Goal: Task Accomplishment & Management: Manage account settings

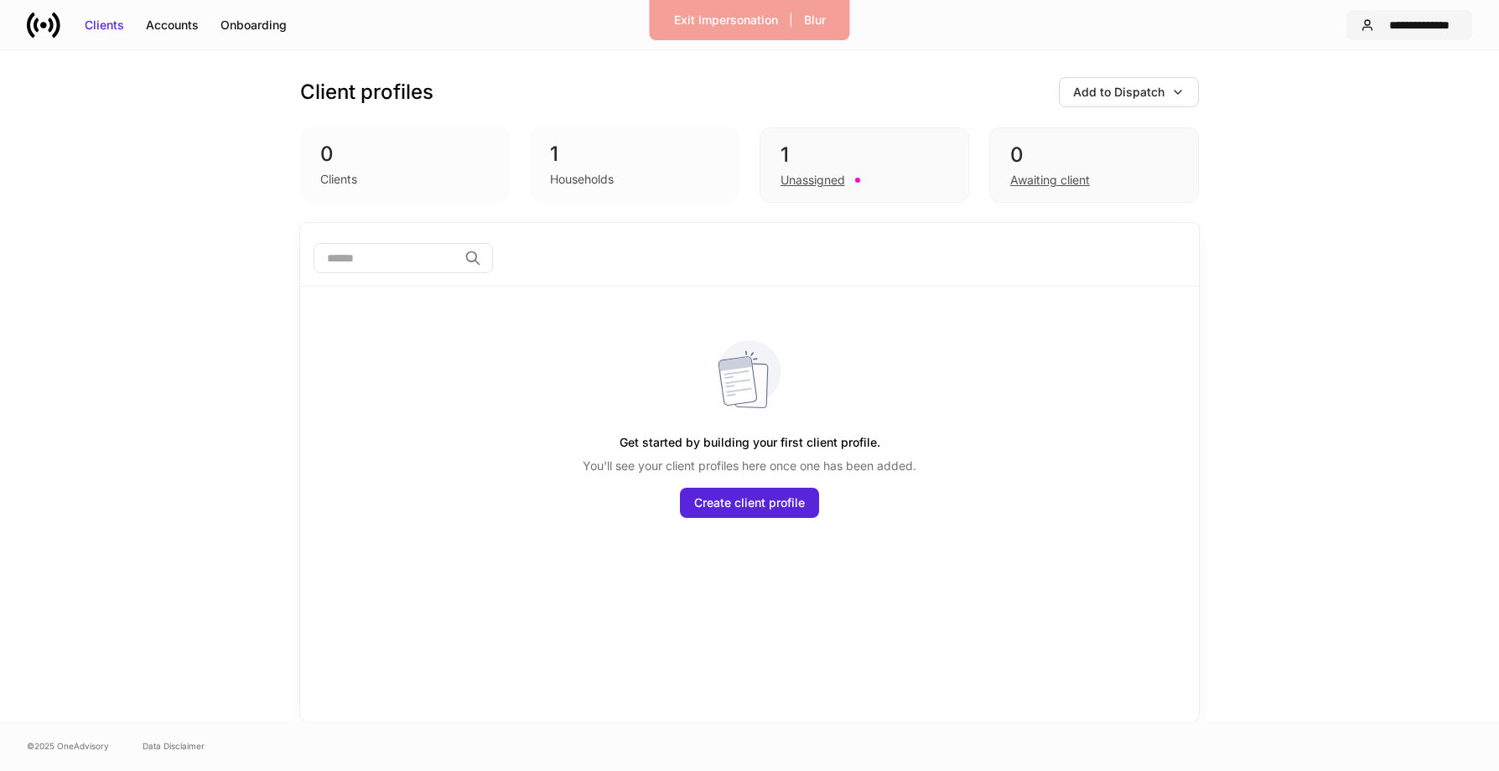
click at [1393, 34] on button "**********" at bounding box center [1410, 25] width 126 height 30
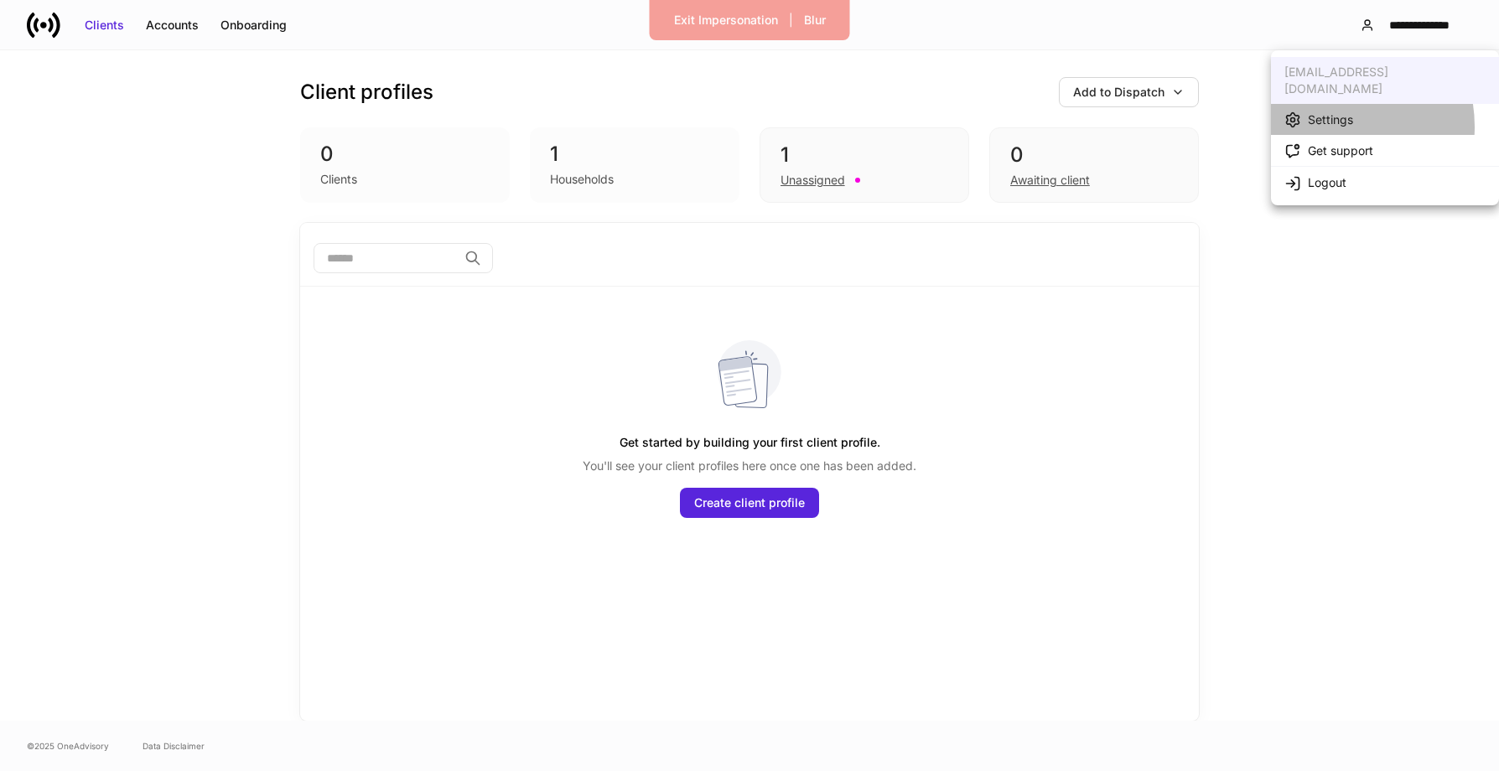
click at [1326, 112] on div "Settings" at bounding box center [1330, 120] width 45 height 17
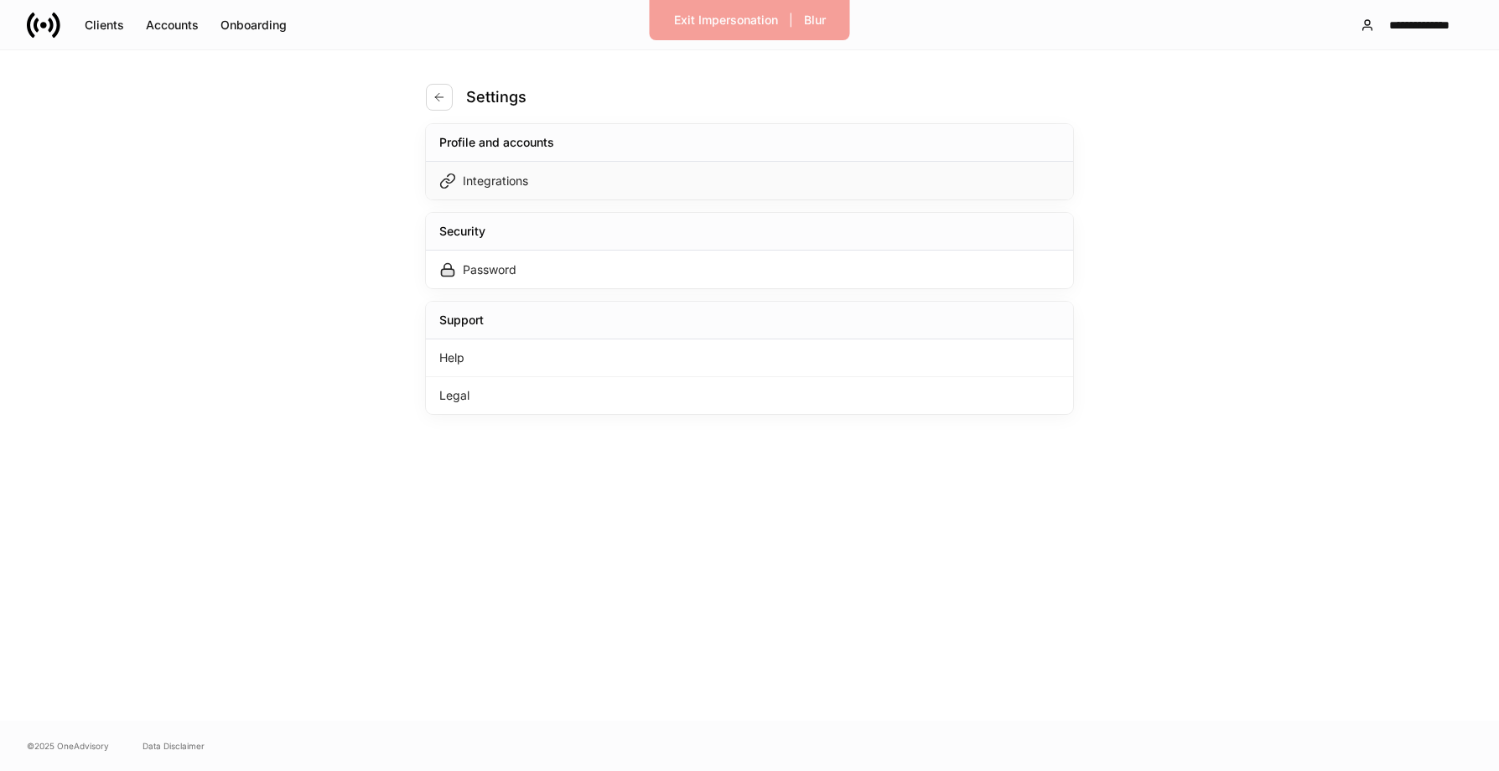
click at [633, 192] on div "Integrations" at bounding box center [749, 181] width 647 height 38
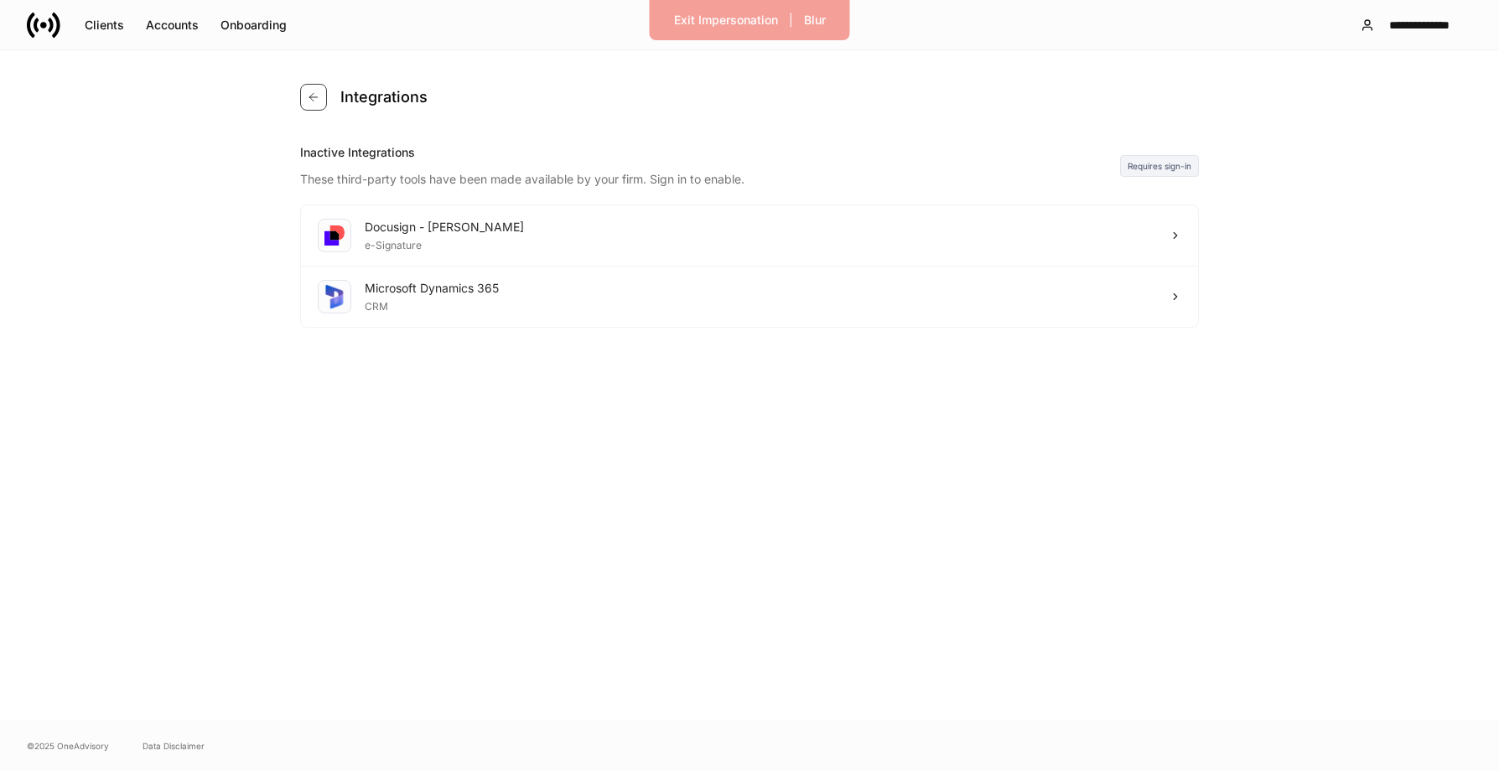
click at [311, 93] on icon "button" at bounding box center [313, 97] width 13 height 13
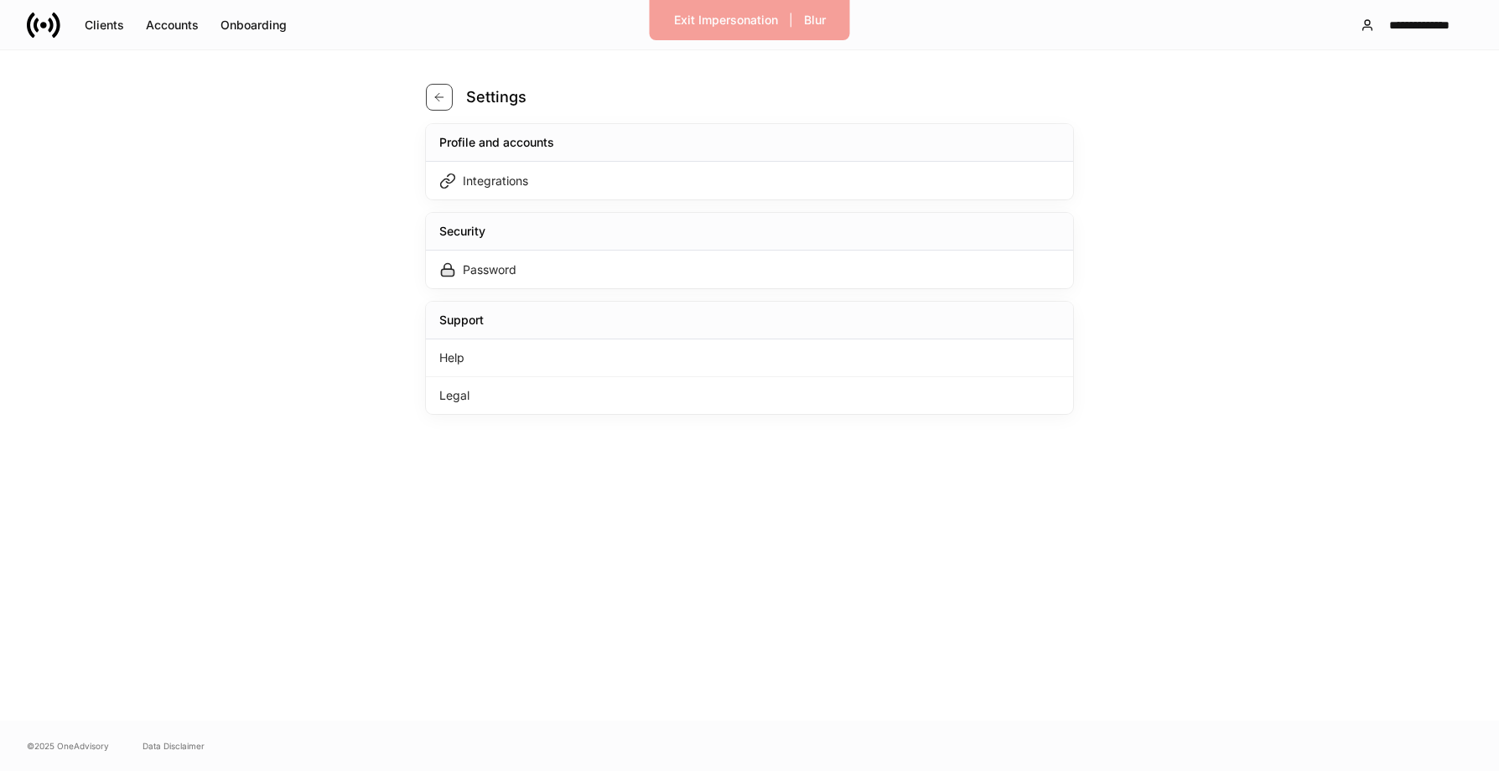
click at [434, 89] on button "button" at bounding box center [439, 97] width 27 height 27
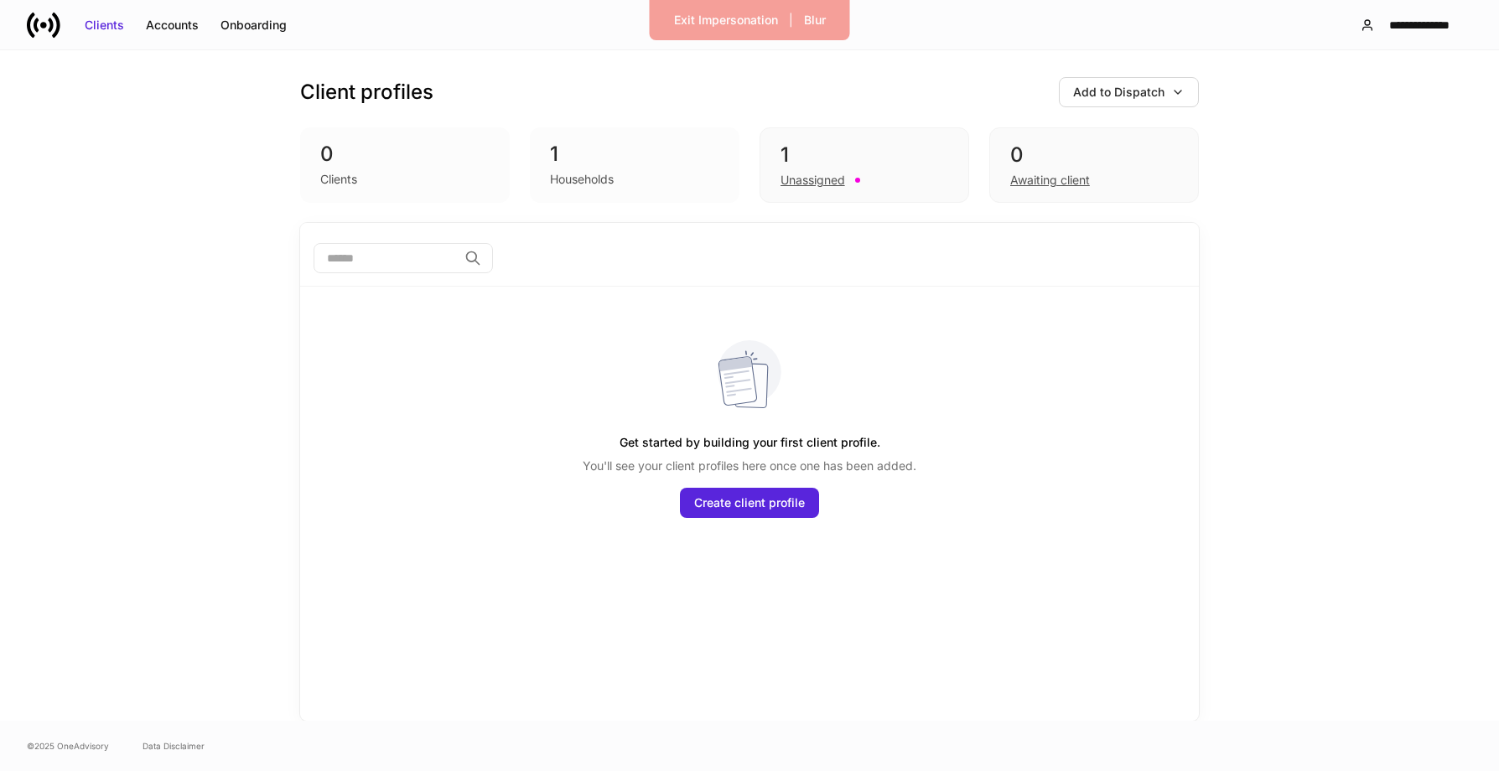
click at [661, 174] on div "Households" at bounding box center [634, 178] width 169 height 20
click at [827, 153] on div "1" at bounding box center [865, 155] width 168 height 27
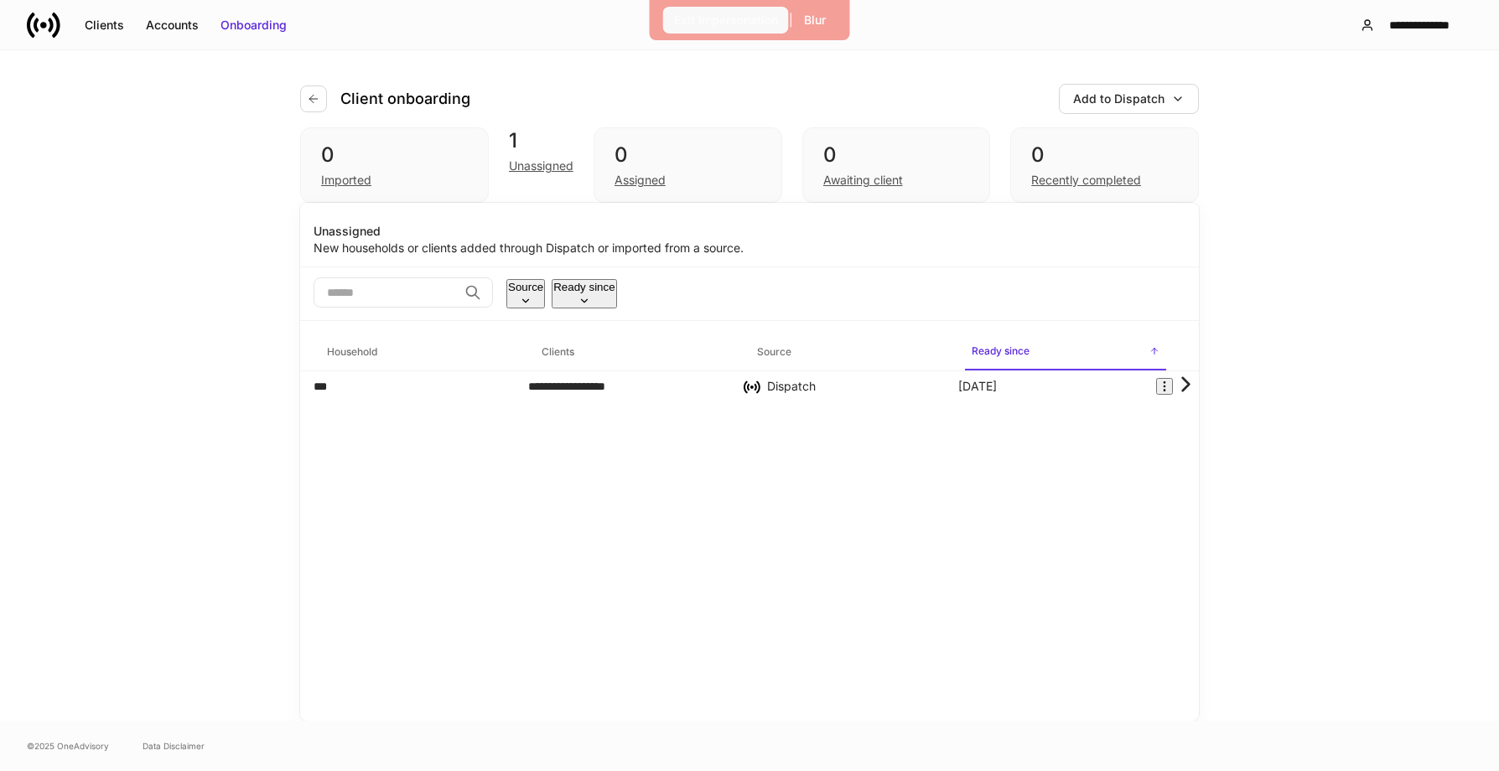
click at [681, 14] on div "Exit Impersonation" at bounding box center [726, 20] width 104 height 17
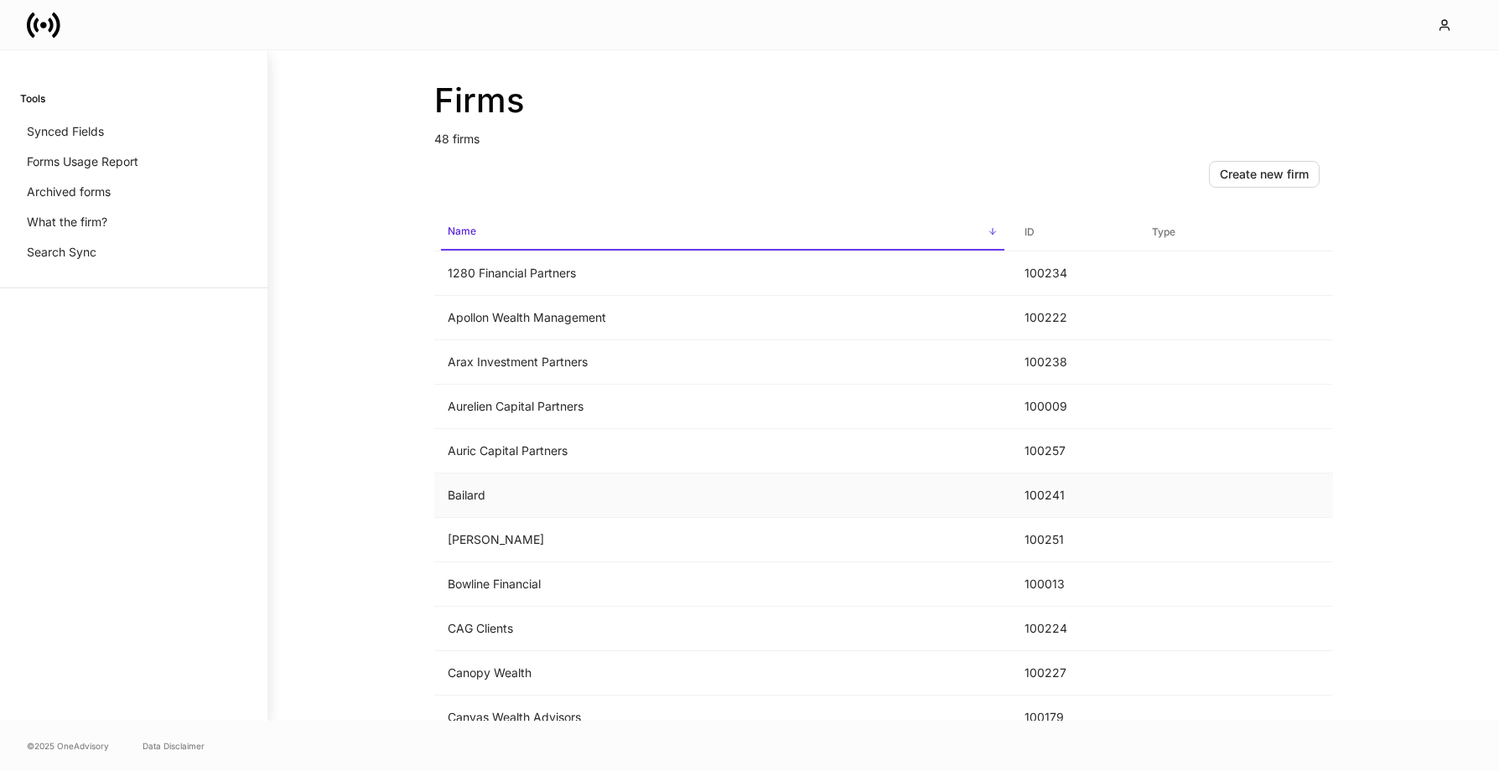
click at [486, 500] on td "Bailard" at bounding box center [722, 496] width 577 height 44
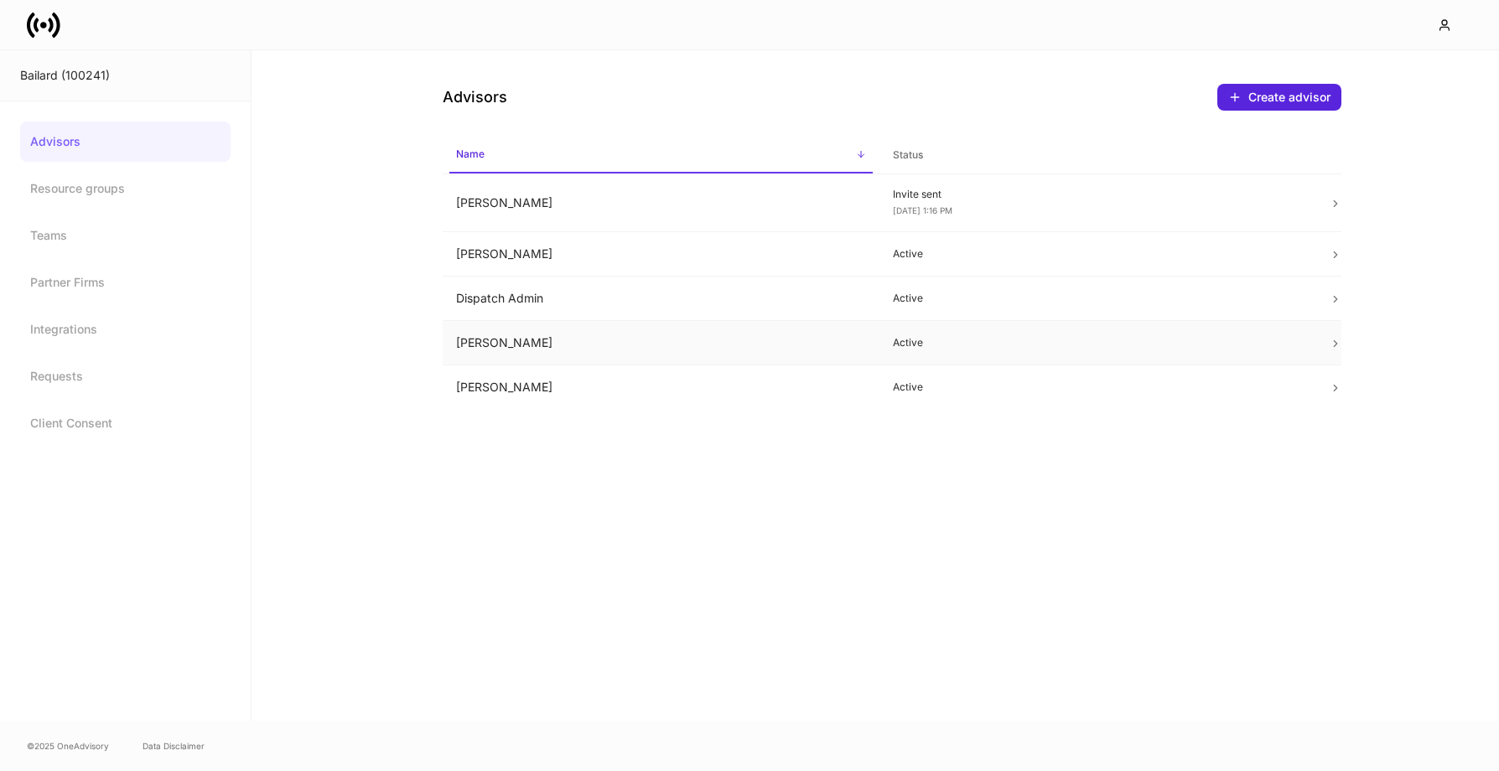
click at [532, 340] on td "Eric Greco" at bounding box center [661, 343] width 437 height 44
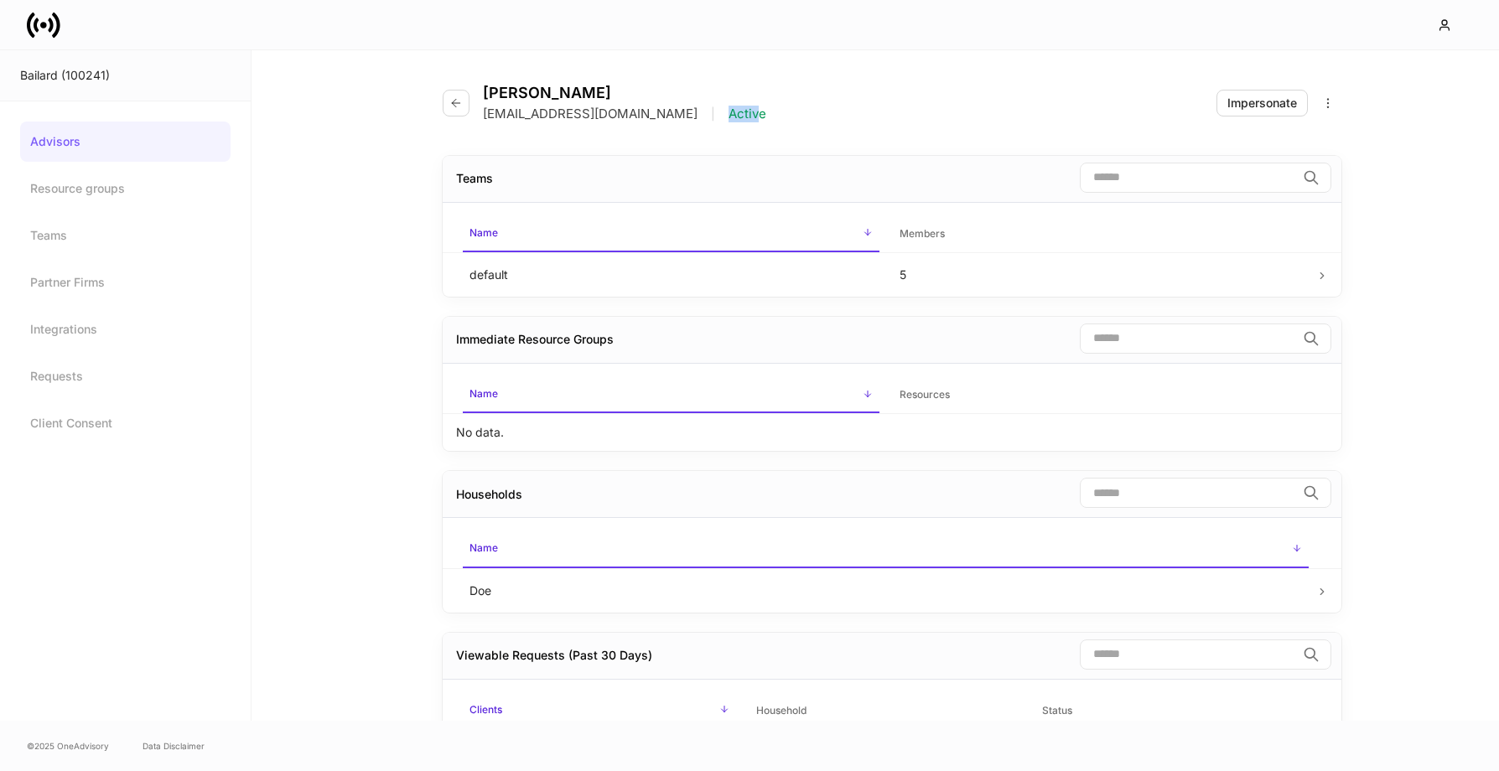
drag, startPoint x: 641, startPoint y: 116, endPoint x: 667, endPoint y: 117, distance: 26.0
click at [729, 117] on p "Active" at bounding box center [748, 114] width 38 height 17
click at [698, 117] on div "Eric Greco egreco@bailard.com | Active Impersonate" at bounding box center [892, 93] width 899 height 86
drag, startPoint x: 690, startPoint y: 117, endPoint x: 483, endPoint y: 117, distance: 207.1
click at [482, 117] on div "Eric Greco egreco@bailard.com | Active Impersonate" at bounding box center [892, 93] width 899 height 86
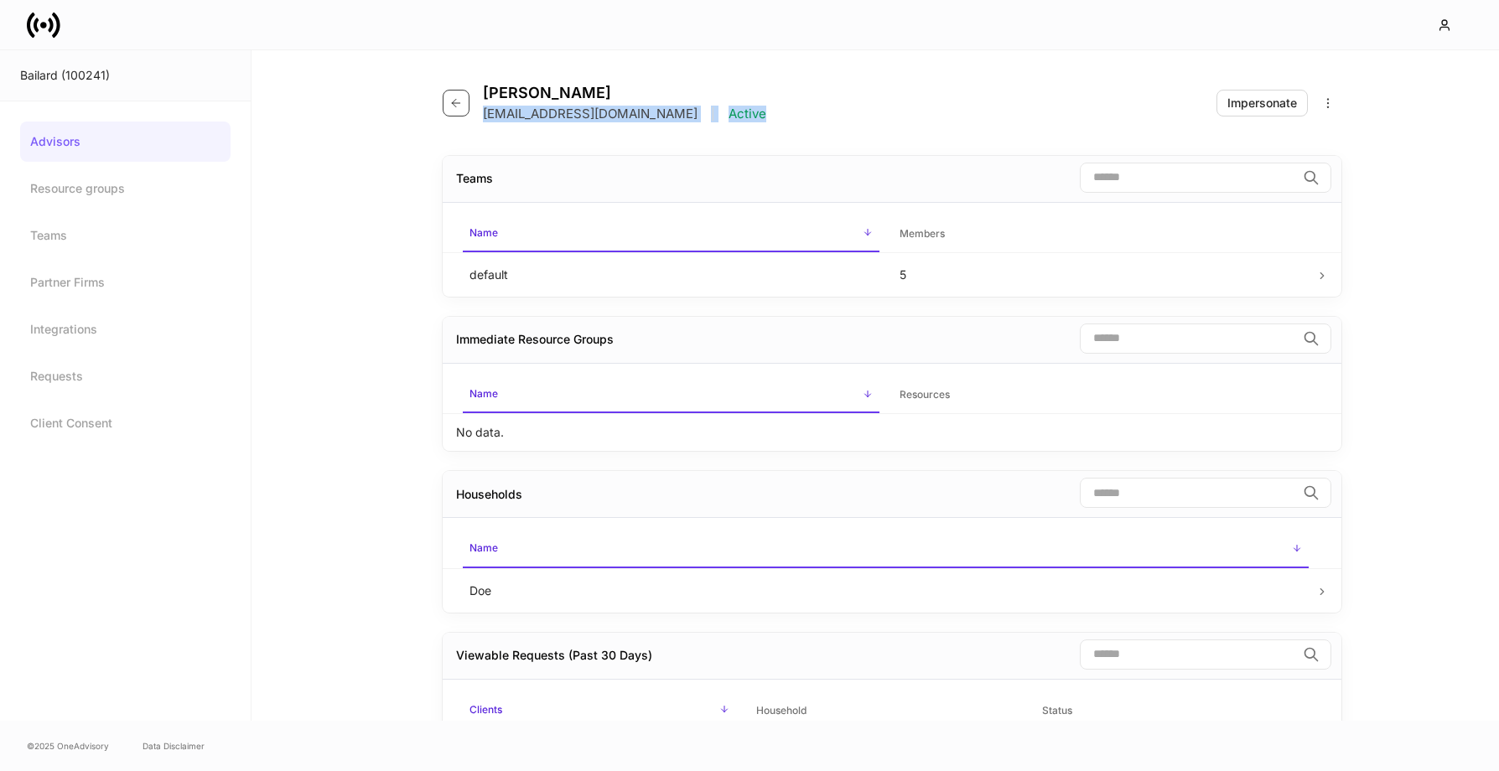
click at [460, 110] on button "button" at bounding box center [456, 103] width 27 height 27
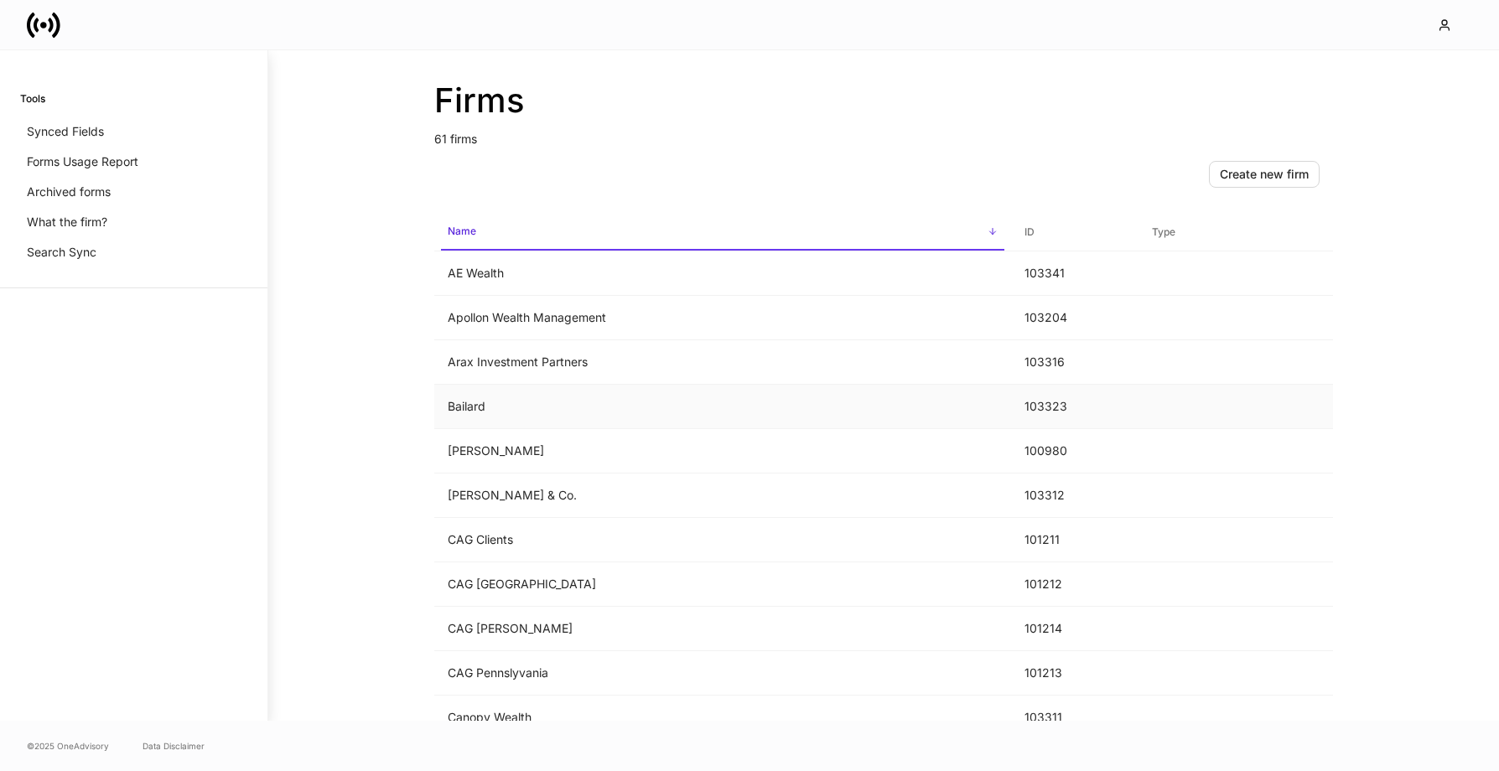
click at [503, 403] on td "Bailard" at bounding box center [722, 407] width 577 height 44
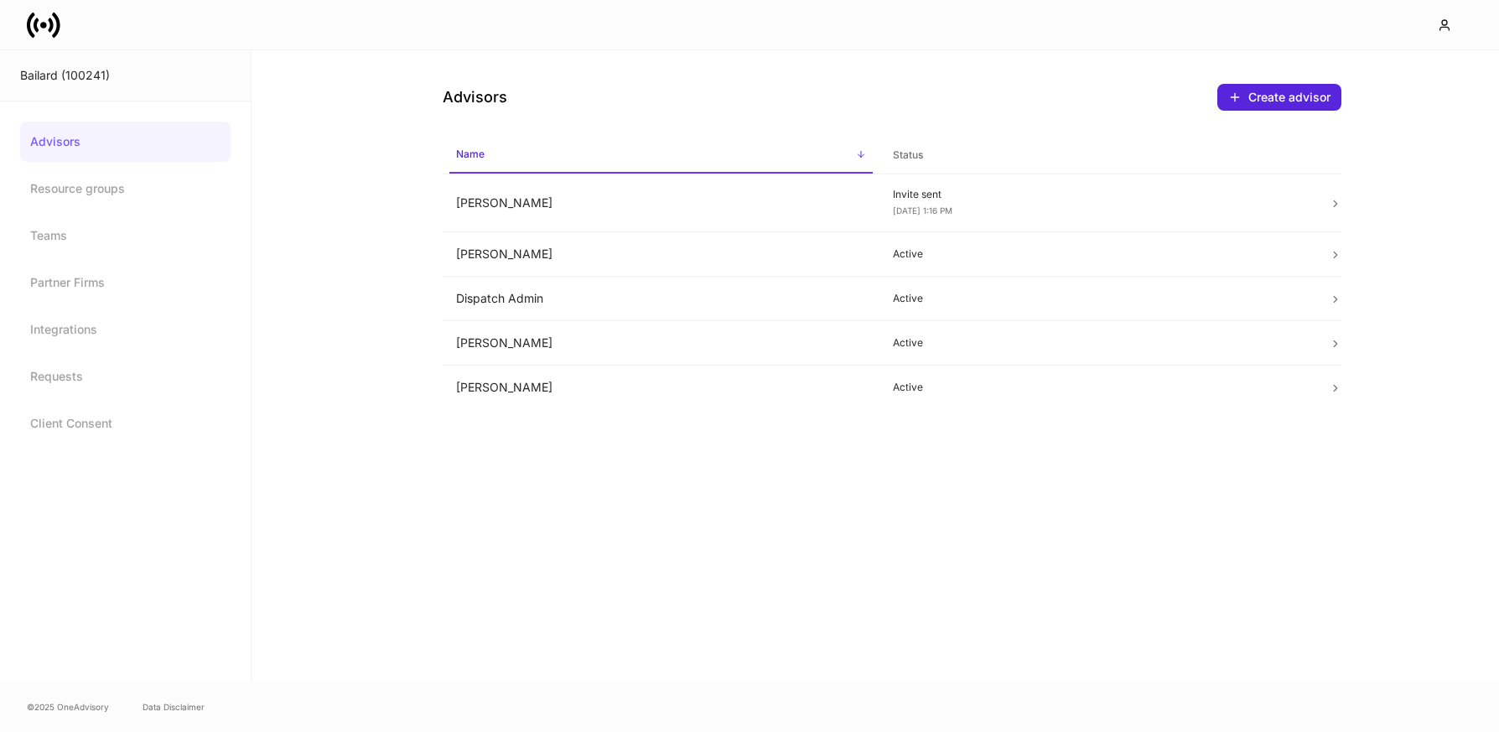
click at [48, 48] on div at bounding box center [749, 24] width 1499 height 49
click at [48, 31] on icon at bounding box center [44, 25] width 34 height 34
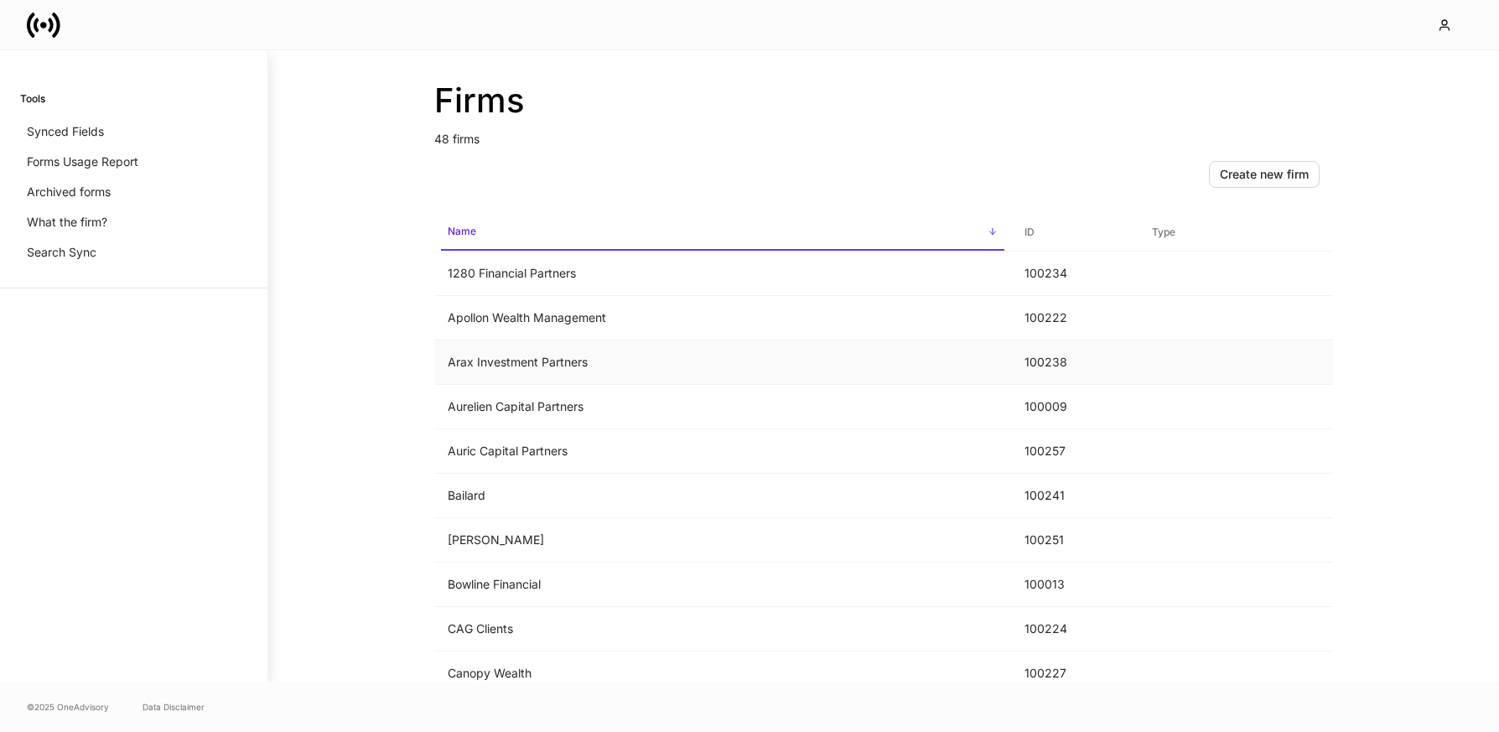
click at [542, 371] on td "Arax Investment Partners" at bounding box center [722, 362] width 577 height 44
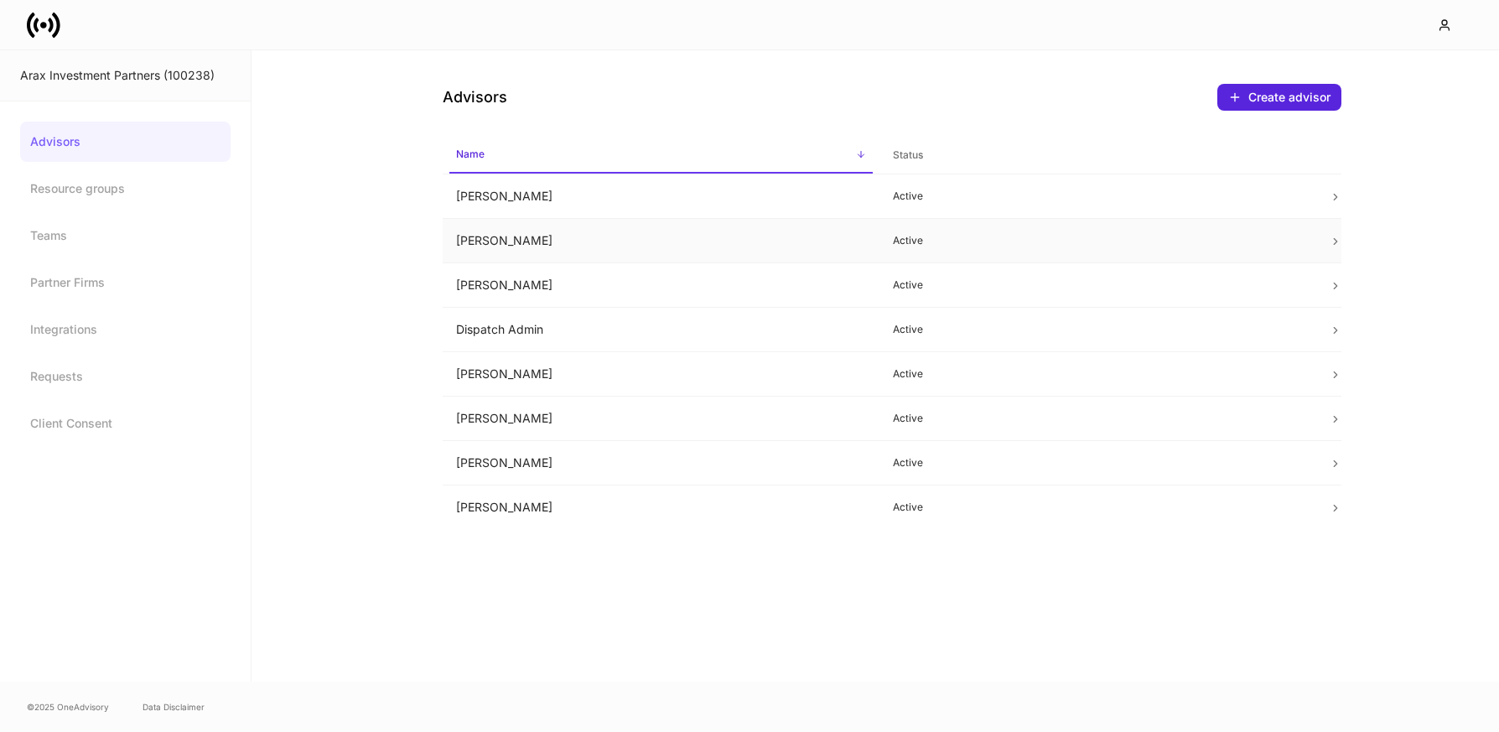
click at [616, 235] on td "[PERSON_NAME]" at bounding box center [661, 241] width 437 height 44
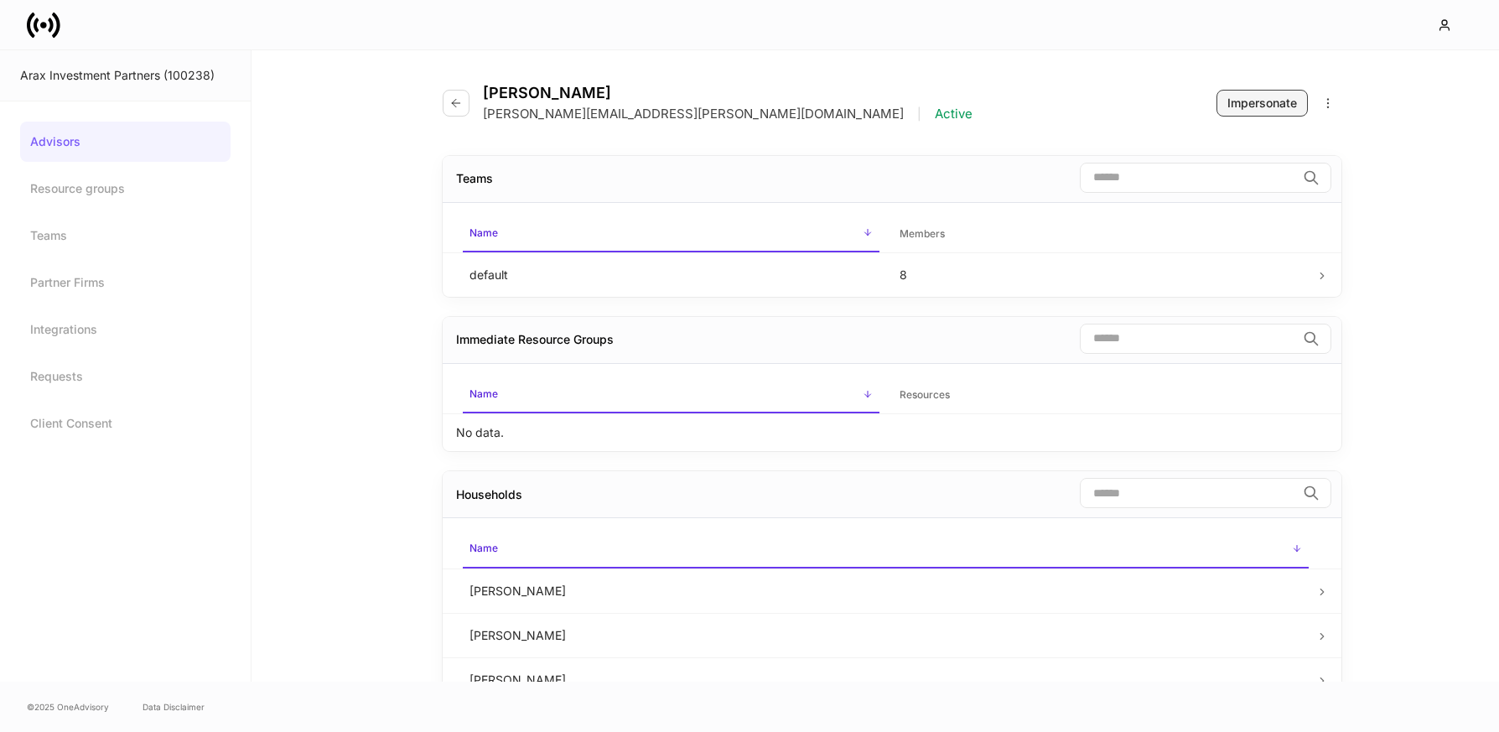
click at [1276, 96] on div "Impersonate" at bounding box center [1263, 103] width 70 height 17
